Goal: Information Seeking & Learning: Learn about a topic

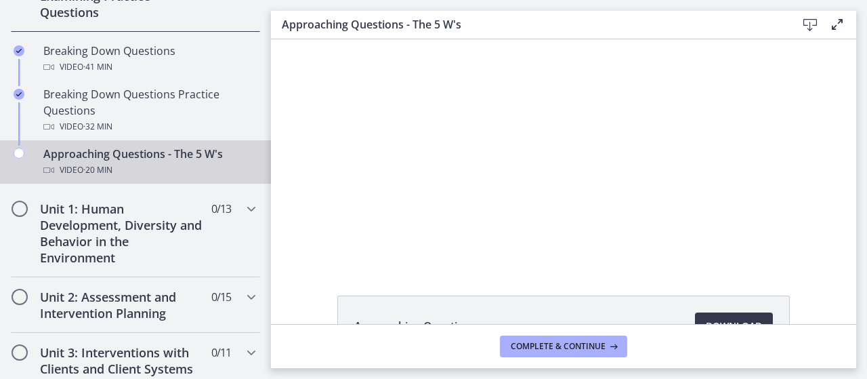
drag, startPoint x: 848, startPoint y: 232, endPoint x: 569, endPoint y: 152, distance: 290.5
click at [0, 322] on div "Unit 2: Assessment and Intervention Planning 0 / 15 Completed" at bounding box center [135, 305] width 271 height 56
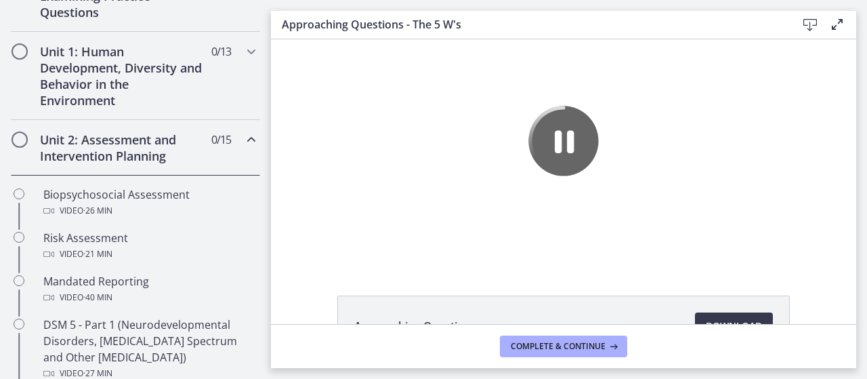
click at [243, 138] on icon "Chapters" at bounding box center [251, 139] width 16 height 16
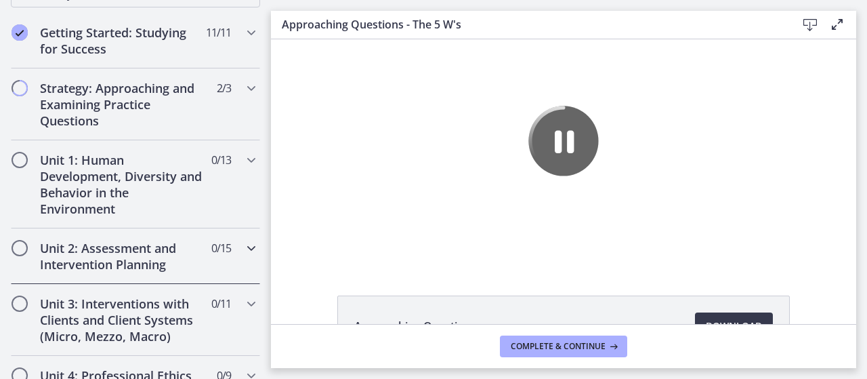
scroll to position [238, 0]
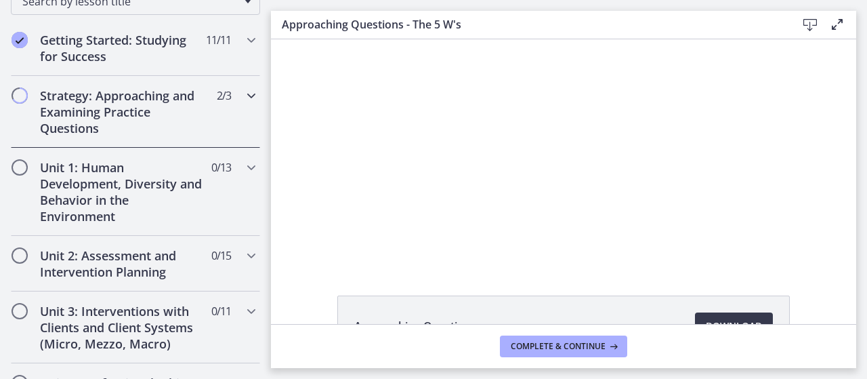
click at [243, 100] on icon "Chapters" at bounding box center [251, 95] width 16 height 16
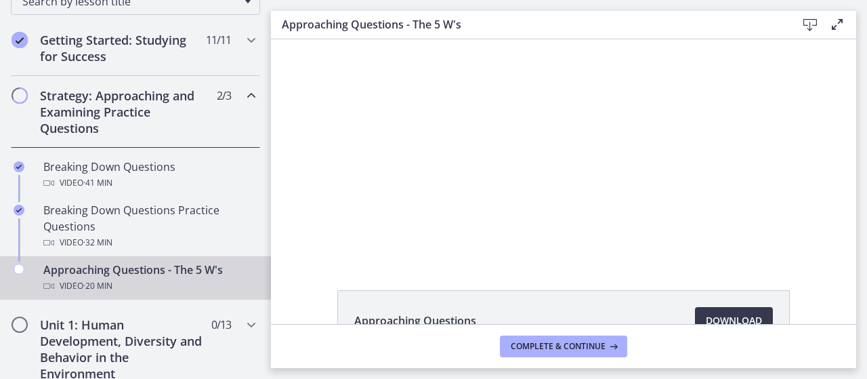
drag, startPoint x: 849, startPoint y: 227, endPoint x: 562, endPoint y: 195, distance: 289.0
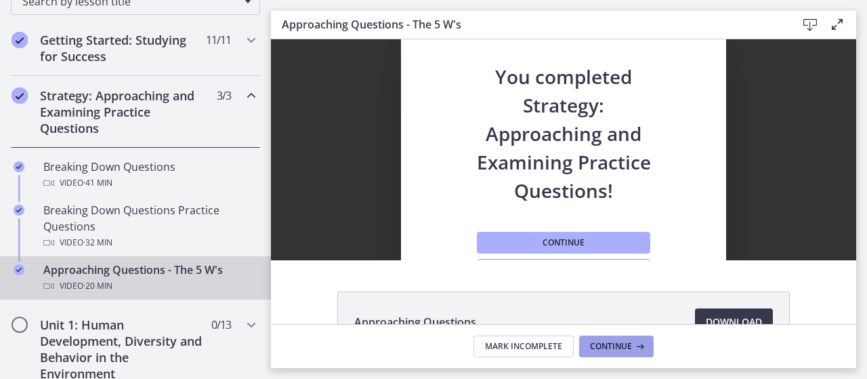
click at [607, 338] on button "Continue" at bounding box center [616, 346] width 75 height 22
